Goal: Check status: Check status

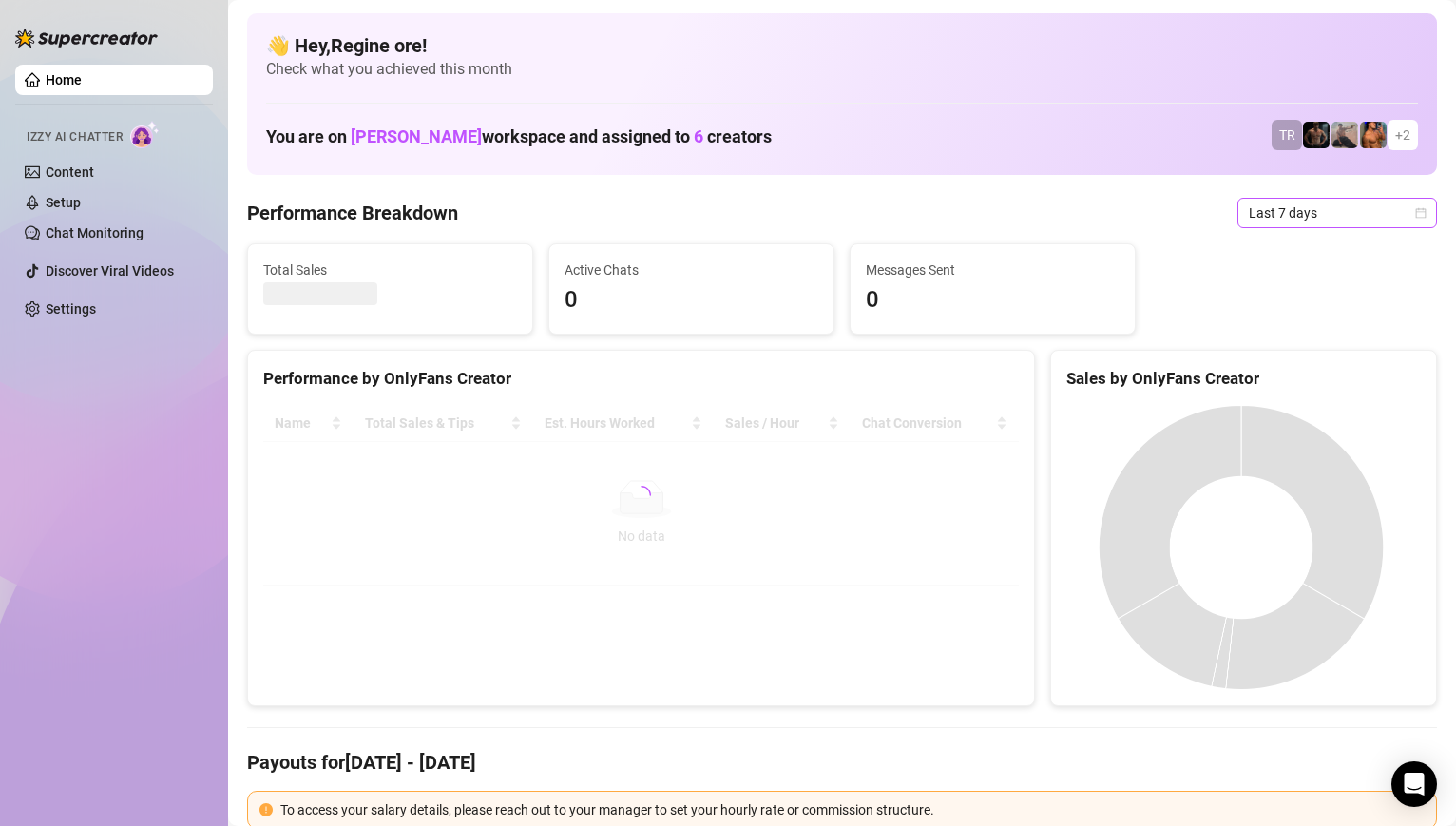
click at [1346, 215] on span "Last 7 days" at bounding box center [1337, 213] width 177 height 29
click at [1397, 212] on span "Last 7 days" at bounding box center [1337, 213] width 177 height 29
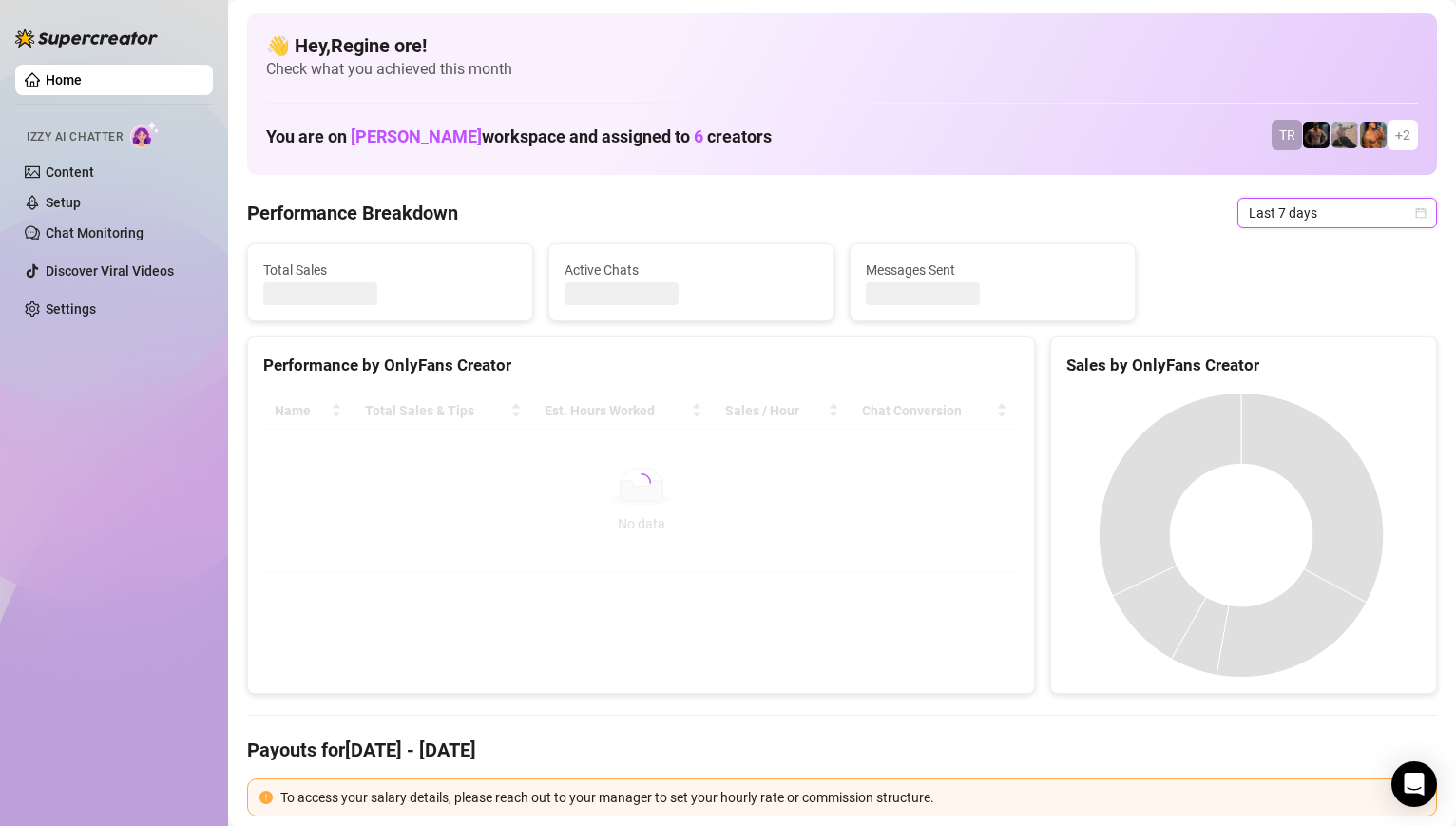
click at [1416, 208] on icon "calendar" at bounding box center [1421, 212] width 11 height 11
click at [1415, 216] on icon "calendar" at bounding box center [1421, 213] width 12 height 12
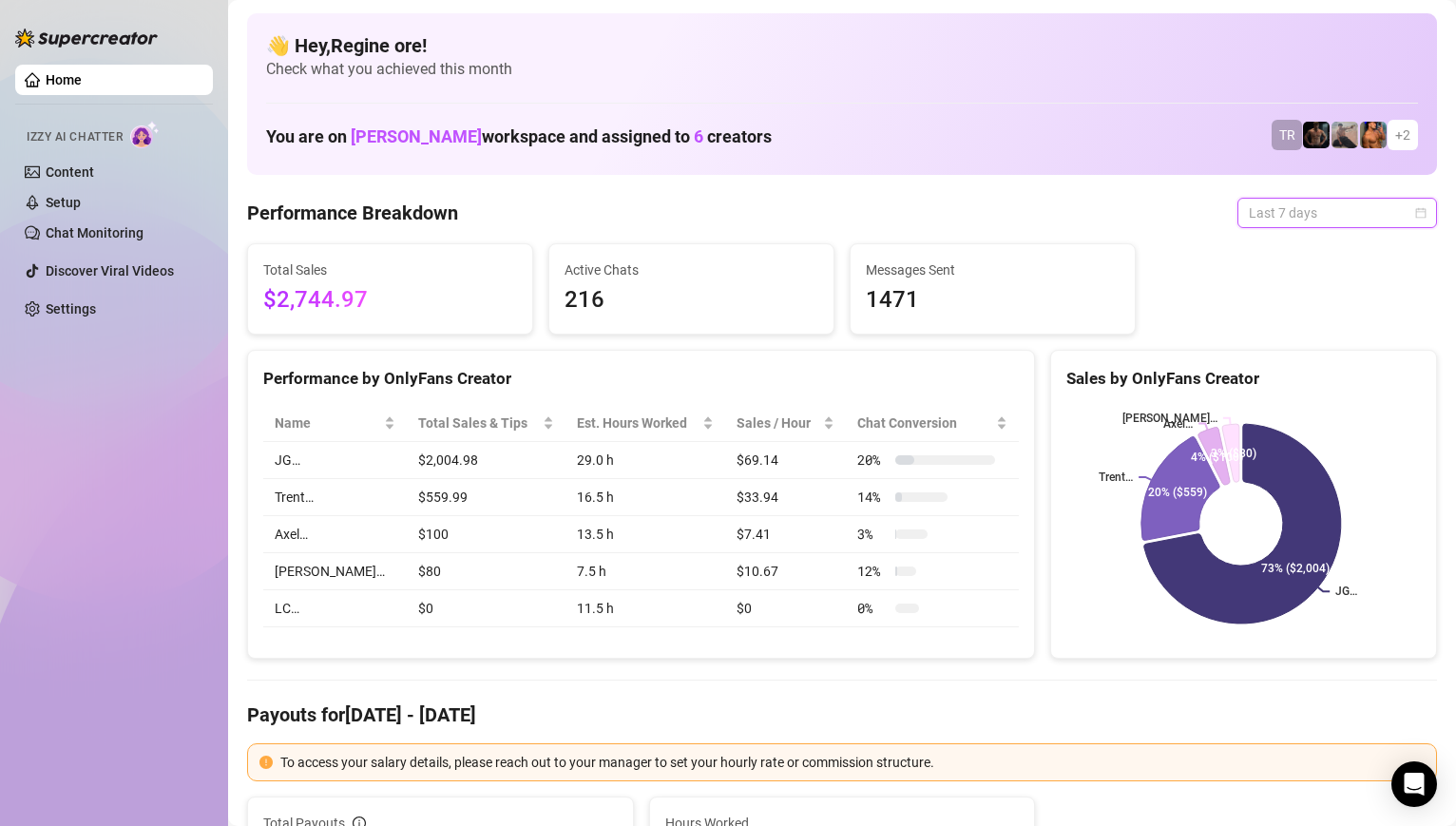
click at [1401, 219] on span "Last 7 days" at bounding box center [1337, 213] width 177 height 29
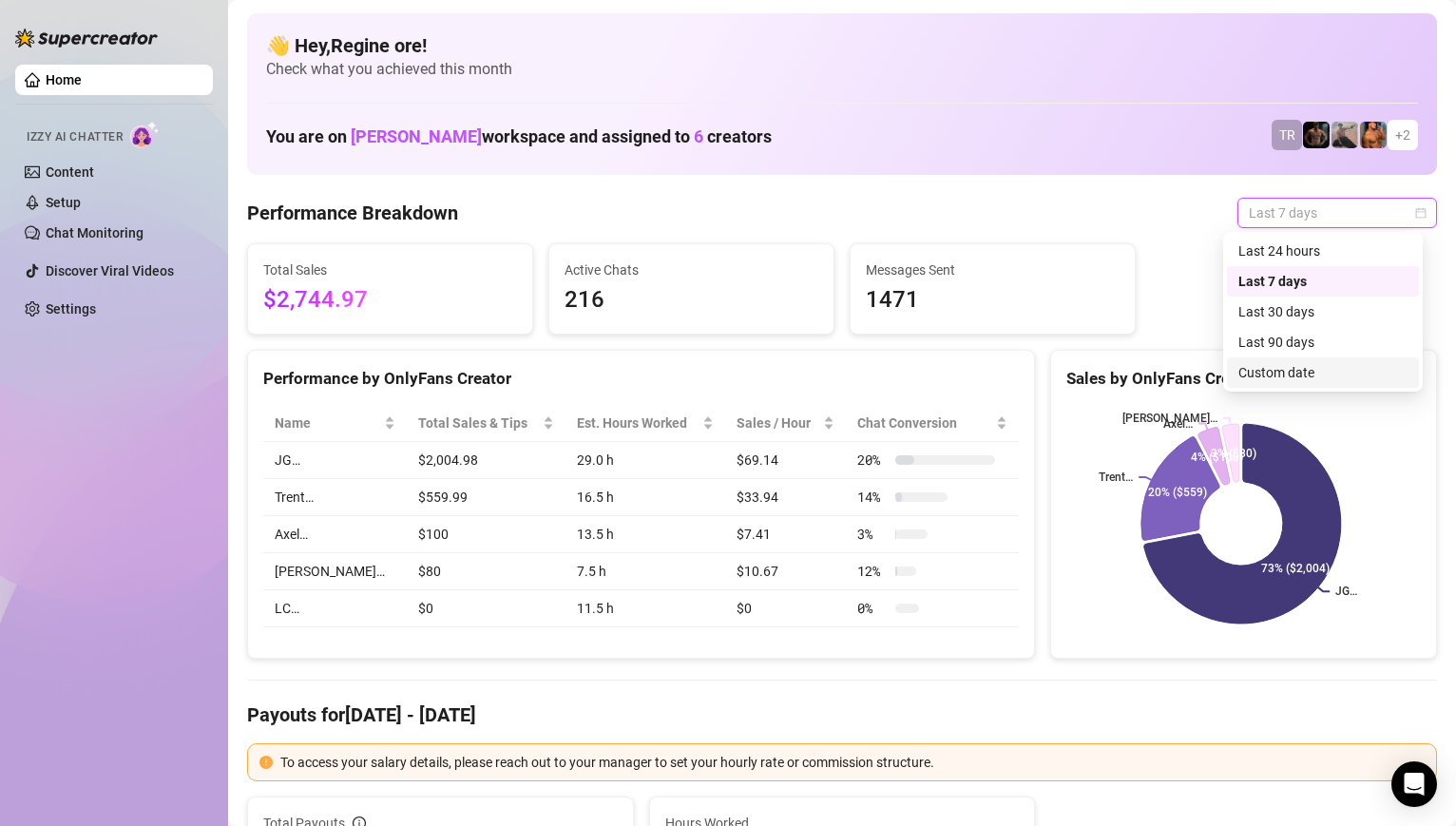
click at [1295, 375] on div "Custom date" at bounding box center [1323, 372] width 169 height 21
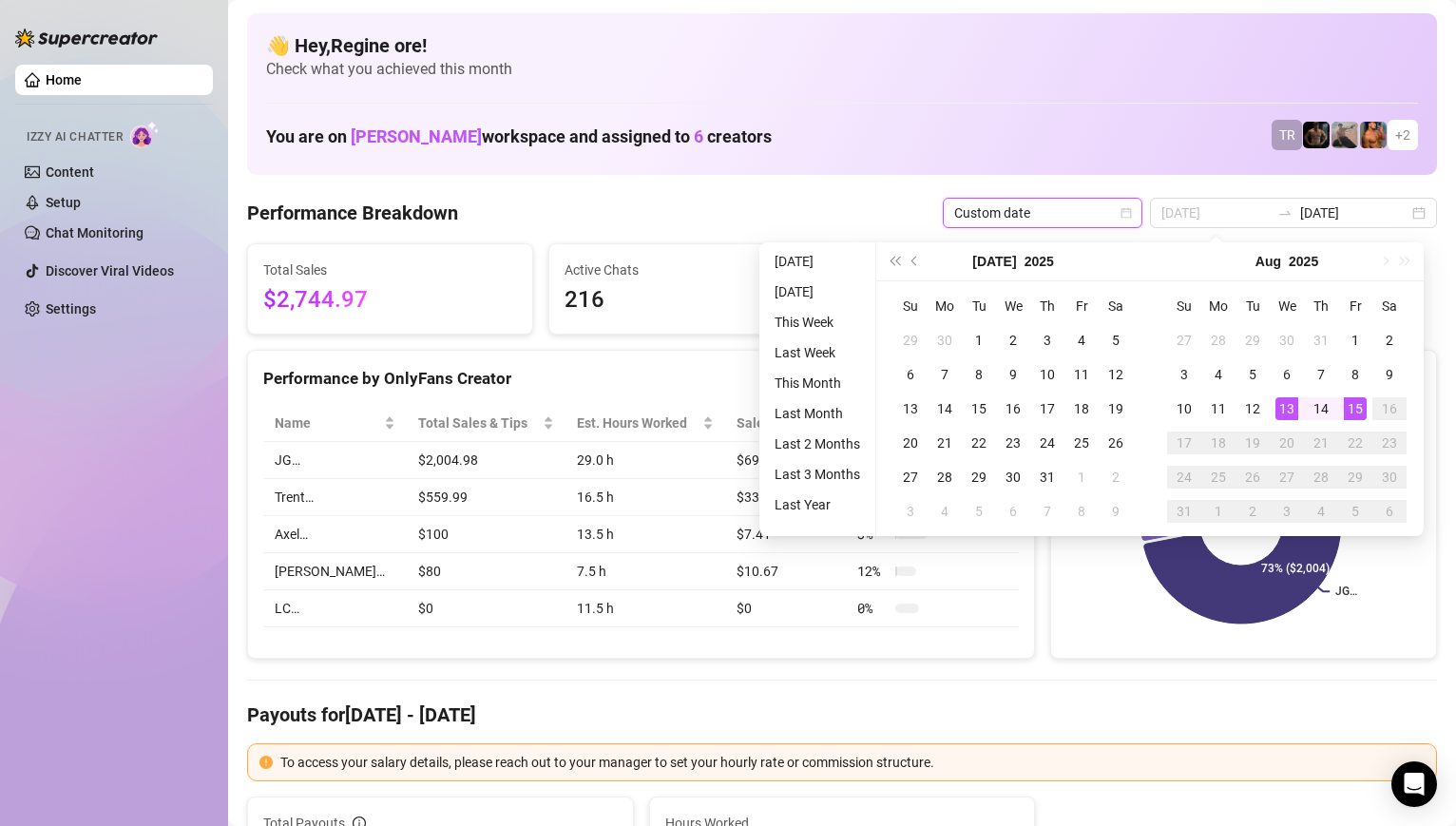
type input "[DATE]"
click at [1357, 403] on div "15" at bounding box center [1355, 408] width 23 height 23
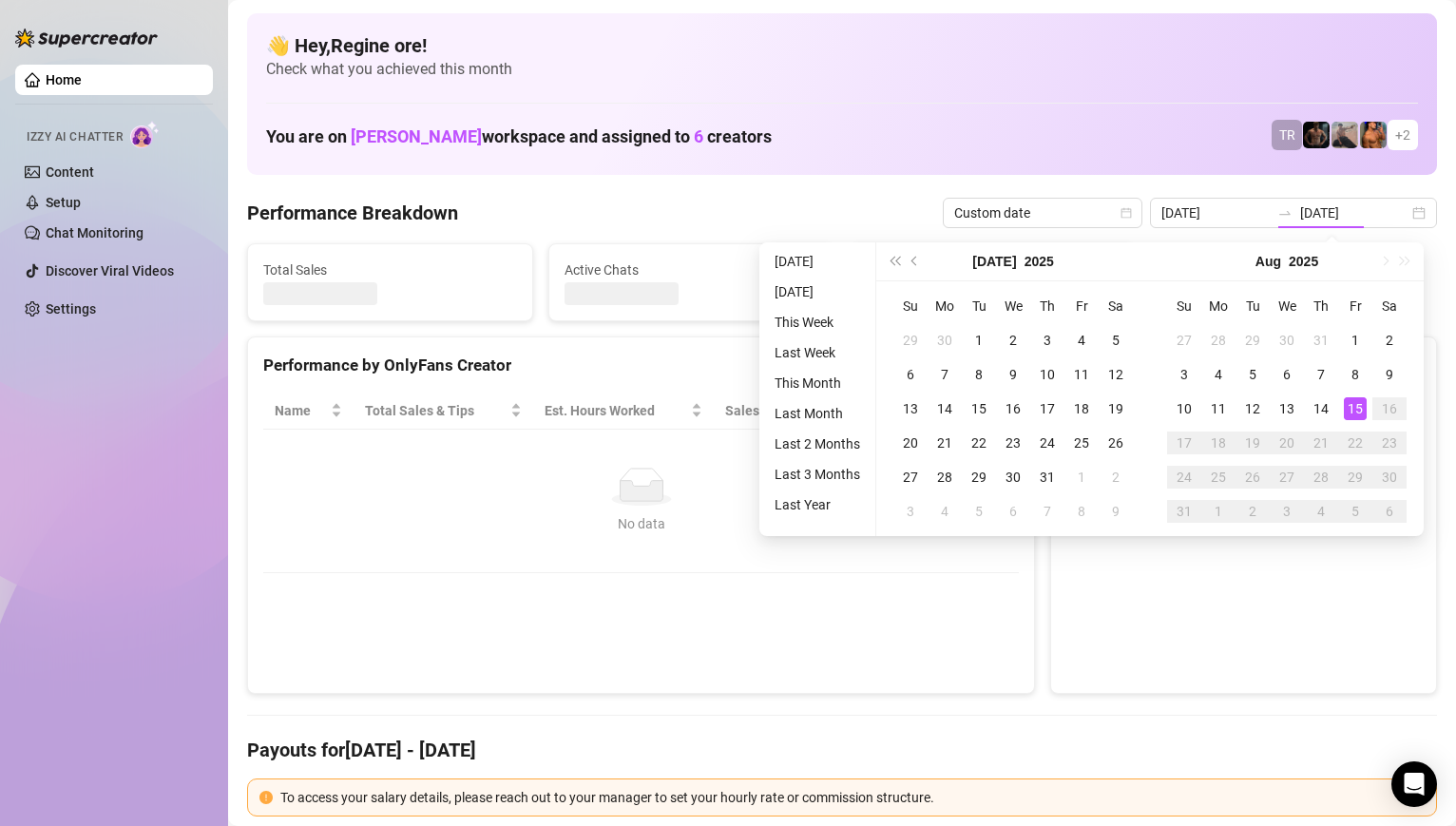
type input "[DATE]"
